Goal: Register for event/course

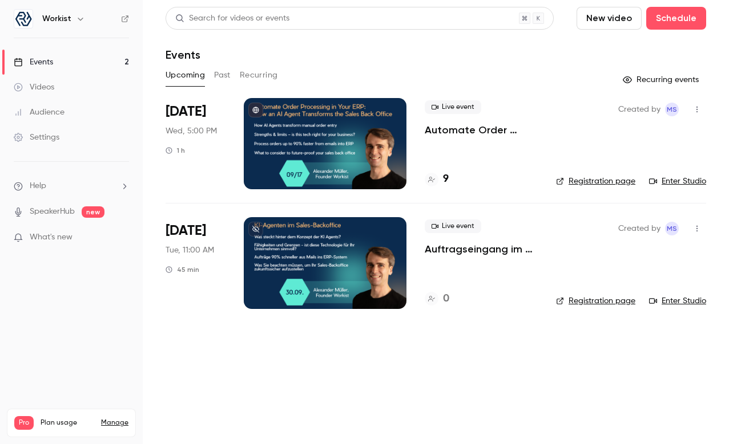
click at [438, 180] on div "9" at bounding box center [437, 179] width 24 height 15
